Goal: Task Accomplishment & Management: Use online tool/utility

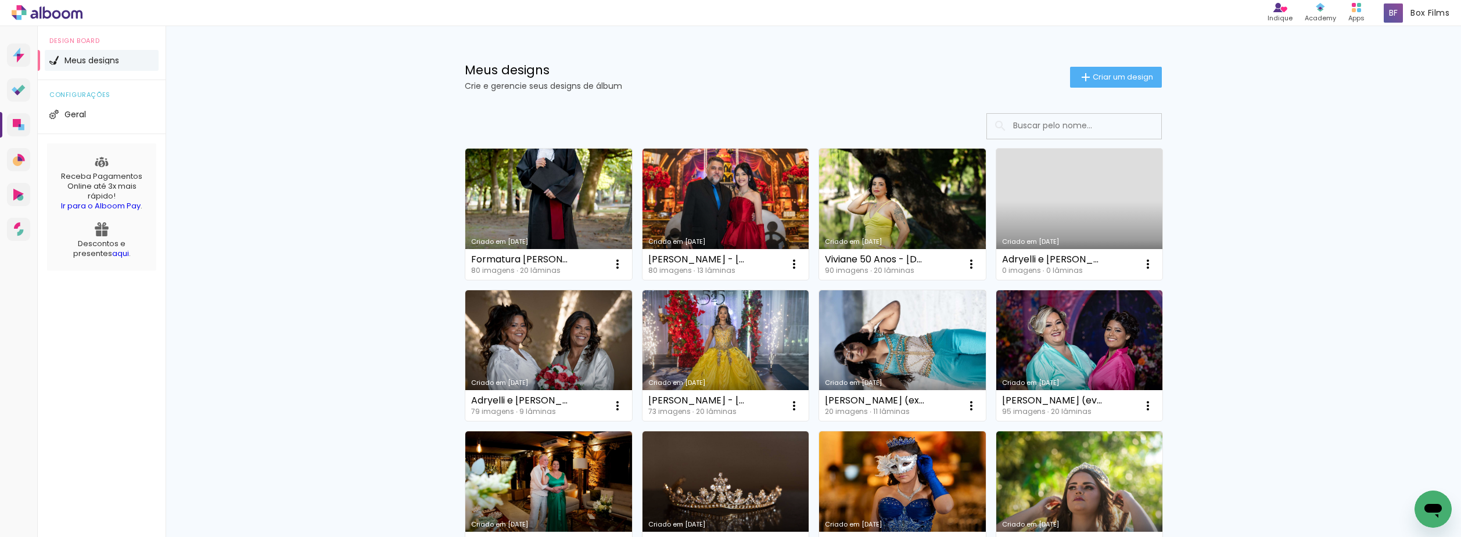
click at [1044, 123] on input at bounding box center [1090, 126] width 166 height 24
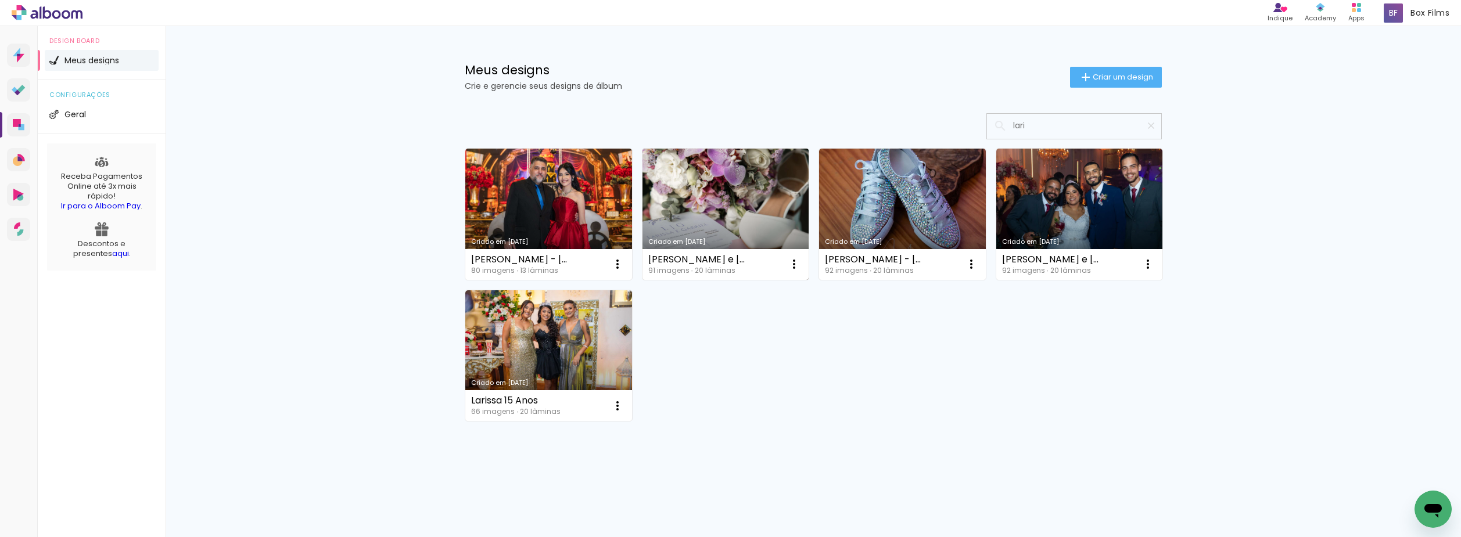
type input "lari"
type paper-input "lari"
click at [678, 204] on link "Criado em [DATE]" at bounding box center [725, 214] width 167 height 131
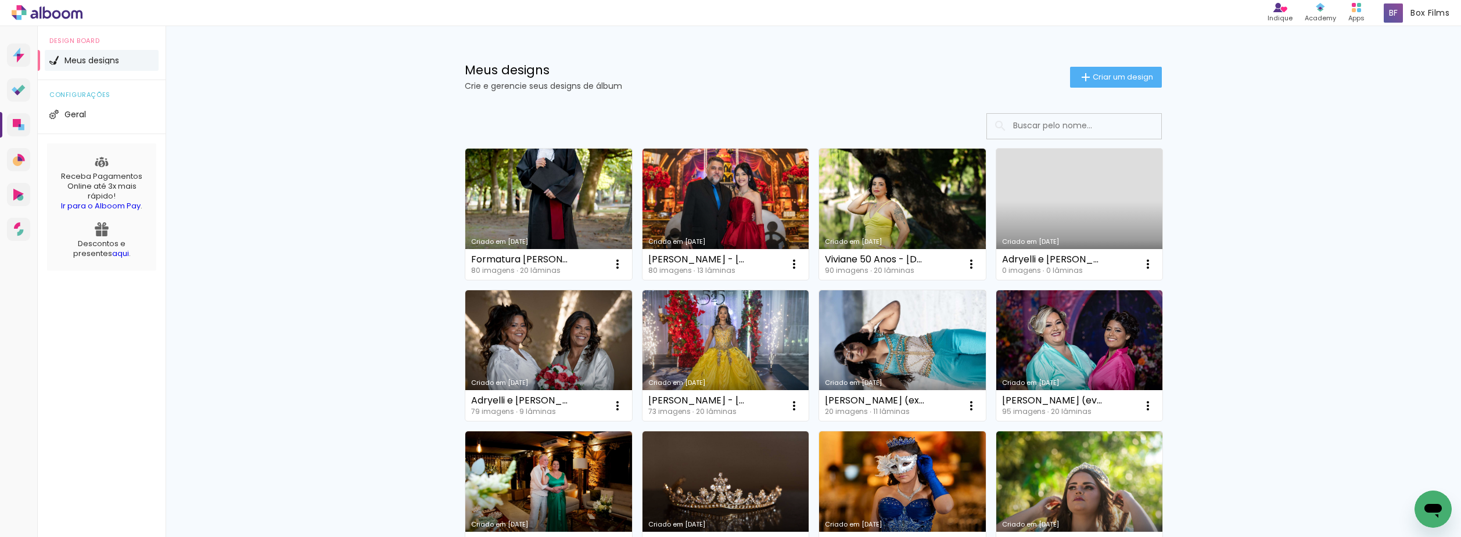
click at [1106, 128] on input at bounding box center [1090, 126] width 166 height 24
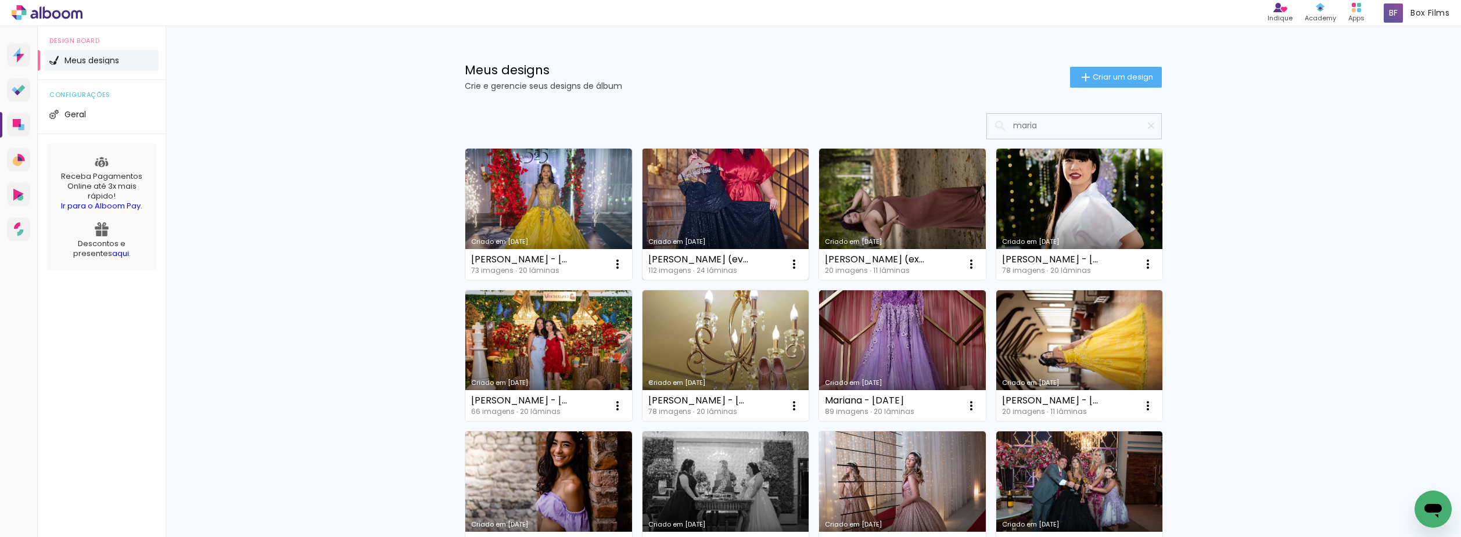
type input "maria"
type paper-input "maria"
click at [707, 204] on link "Criado em [DATE]" at bounding box center [725, 214] width 167 height 131
